Goal: Purchase product/service

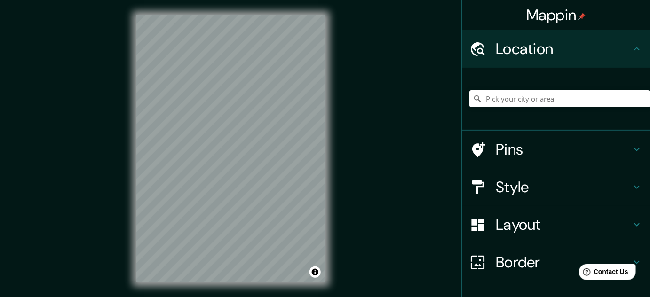
click at [521, 193] on h4 "Style" at bounding box center [562, 187] width 135 height 19
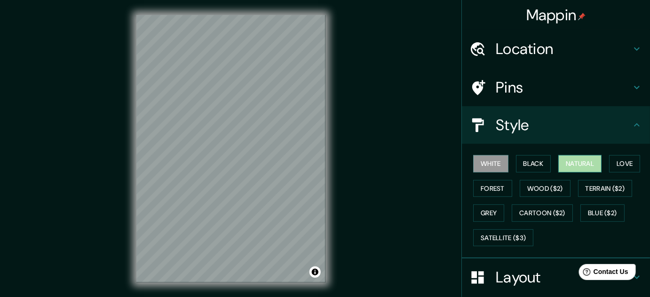
click at [560, 171] on button "Natural" at bounding box center [579, 163] width 43 height 17
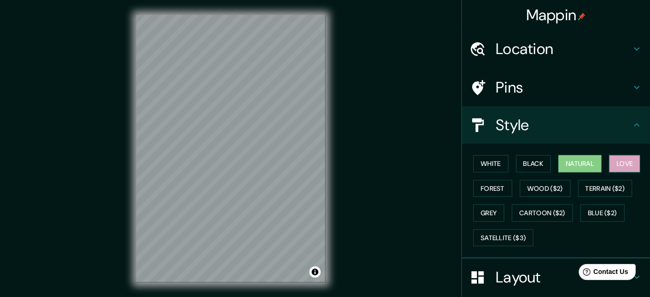
click at [626, 164] on button "Love" at bounding box center [624, 163] width 31 height 17
click at [516, 164] on button "Black" at bounding box center [533, 163] width 35 height 17
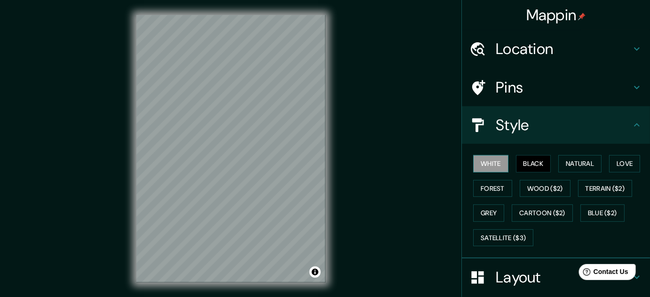
click at [478, 164] on button "White" at bounding box center [490, 163] width 35 height 17
click at [482, 190] on button "Forest" at bounding box center [492, 188] width 39 height 17
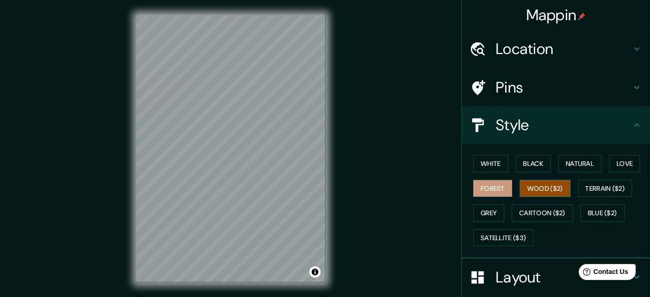
click at [519, 191] on button "Wood ($2)" at bounding box center [544, 188] width 51 height 17
click at [605, 193] on button "Terrain ($2)" at bounding box center [605, 188] width 55 height 17
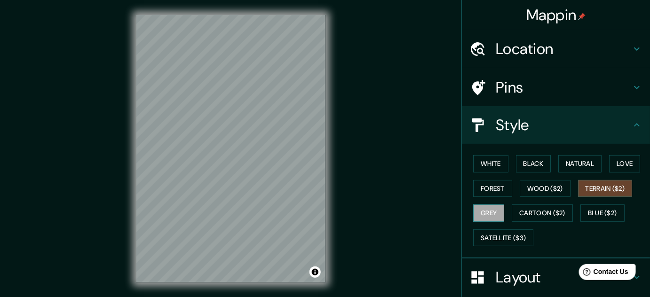
click at [484, 214] on button "Grey" at bounding box center [488, 212] width 31 height 17
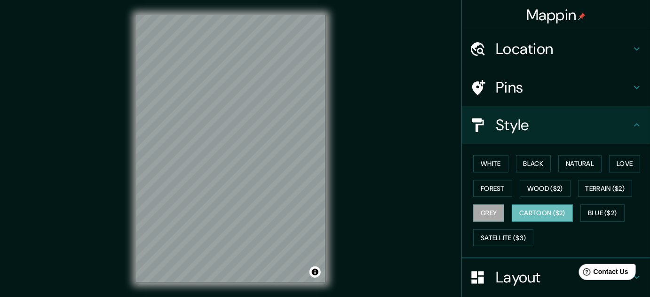
click at [531, 213] on button "Cartoon ($2)" at bounding box center [541, 212] width 61 height 17
click at [591, 211] on button "Blue ($2)" at bounding box center [602, 212] width 44 height 17
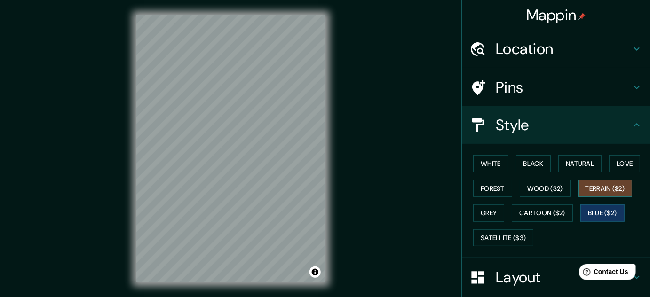
click at [608, 194] on button "Terrain ($2)" at bounding box center [605, 188] width 55 height 17
click at [534, 184] on button "Wood ($2)" at bounding box center [544, 188] width 51 height 17
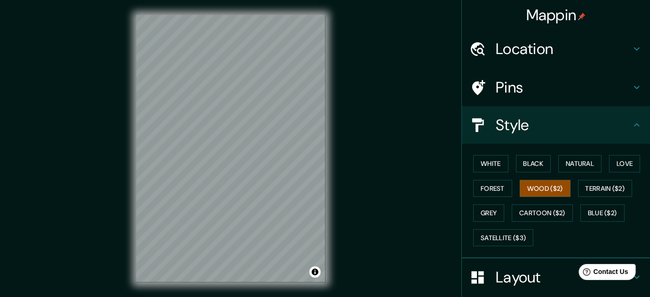
click at [537, 55] on h4 "Location" at bounding box center [562, 48] width 135 height 19
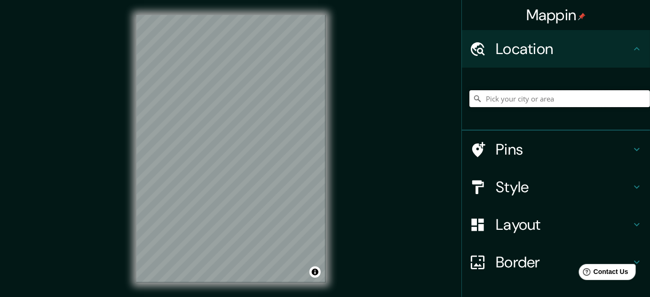
click at [518, 105] on input "Pick your city or area" at bounding box center [559, 98] width 180 height 17
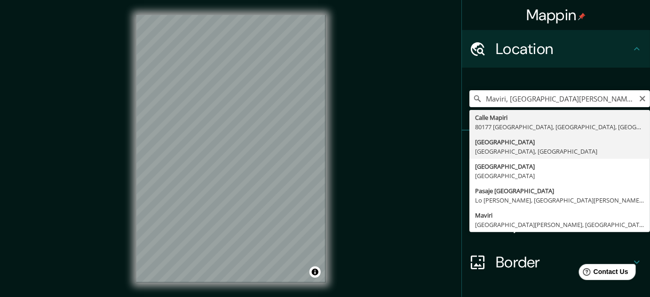
type input "[GEOGRAPHIC_DATA], [GEOGRAPHIC_DATA], [GEOGRAPHIC_DATA]"
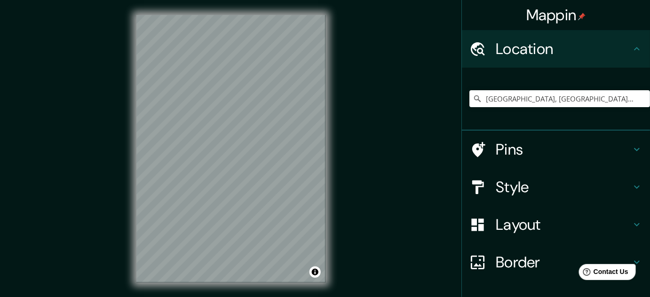
click at [519, 181] on h4 "Style" at bounding box center [562, 187] width 135 height 19
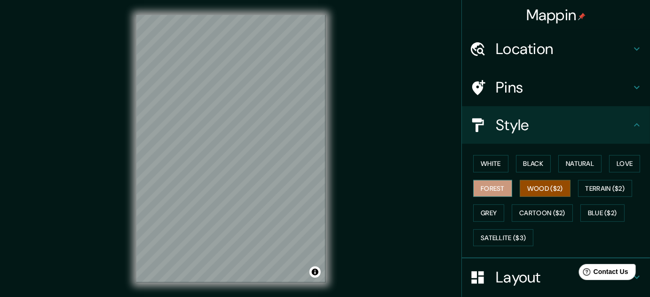
click at [481, 184] on button "Forest" at bounding box center [492, 188] width 39 height 17
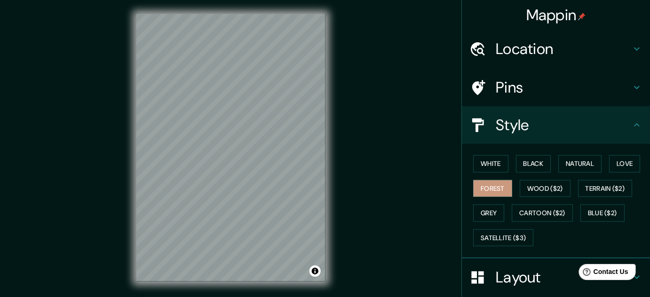
scroll to position [1, 0]
drag, startPoint x: 540, startPoint y: 188, endPoint x: 536, endPoint y: 186, distance: 4.9
click at [540, 187] on button "Wood ($2)" at bounding box center [544, 188] width 51 height 17
